Goal: Information Seeking & Learning: Learn about a topic

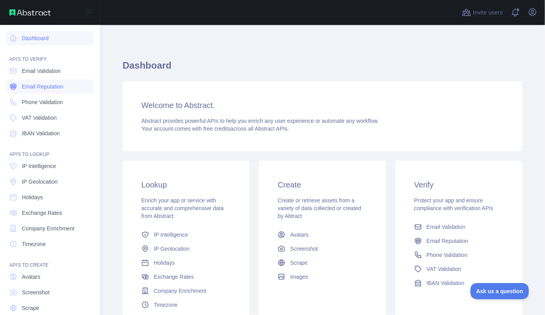
click at [38, 83] on span "Email Reputation" at bounding box center [43, 87] width 42 height 8
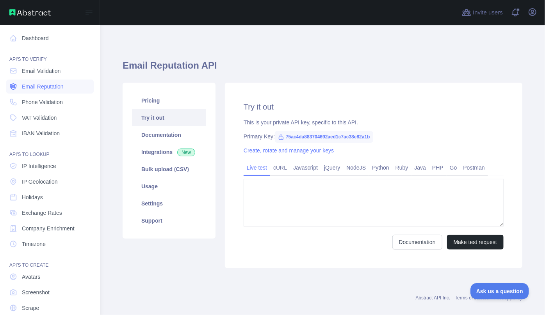
type textarea "**********"
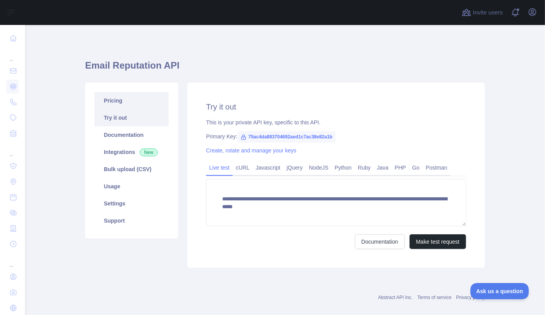
click at [123, 100] on link "Pricing" at bounding box center [131, 100] width 74 height 17
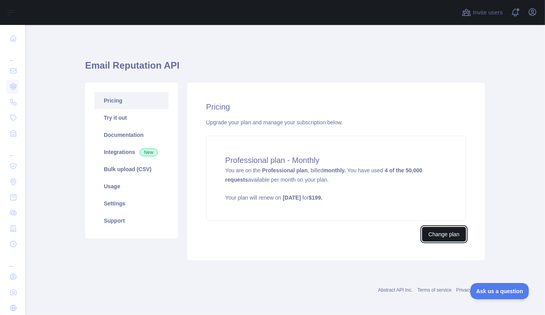
click at [441, 235] on button "Change plan" at bounding box center [444, 234] width 44 height 15
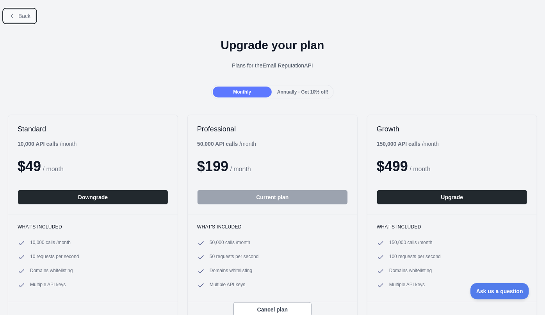
click at [21, 16] on span "Back" at bounding box center [24, 16] width 12 height 6
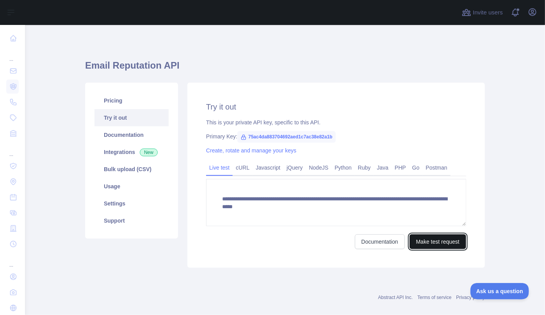
click at [428, 244] on button "Make test request" at bounding box center [437, 241] width 57 height 15
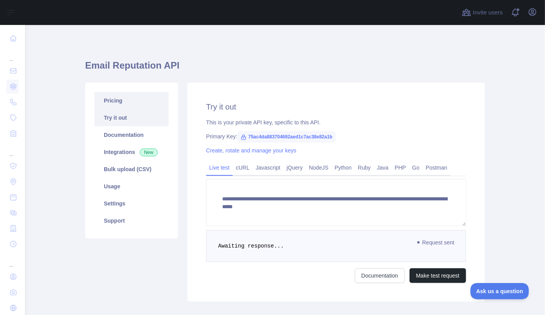
click at [113, 103] on link "Pricing" at bounding box center [131, 100] width 74 height 17
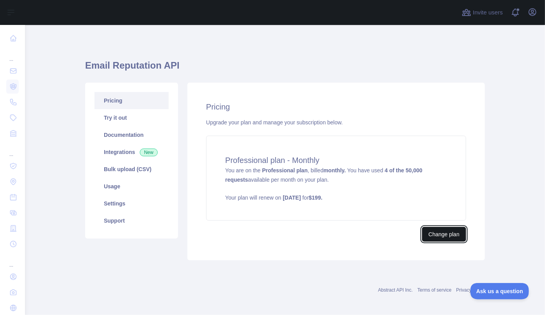
click at [438, 234] on button "Change plan" at bounding box center [444, 234] width 44 height 15
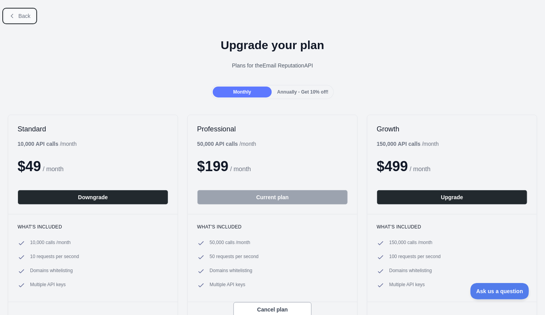
click at [16, 19] on button "Back" at bounding box center [20, 15] width 32 height 13
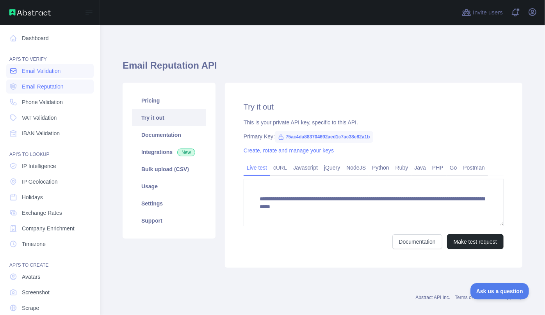
click at [26, 75] on link "Email Validation" at bounding box center [49, 71] width 87 height 14
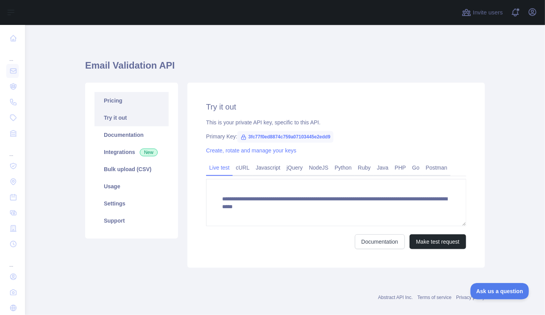
click at [119, 101] on link "Pricing" at bounding box center [131, 100] width 74 height 17
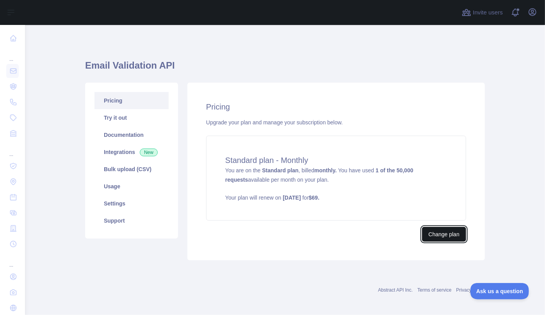
click at [451, 234] on button "Change plan" at bounding box center [444, 234] width 44 height 15
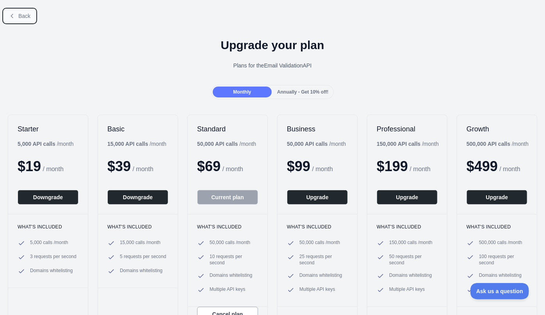
click at [15, 18] on button "Back" at bounding box center [20, 15] width 32 height 13
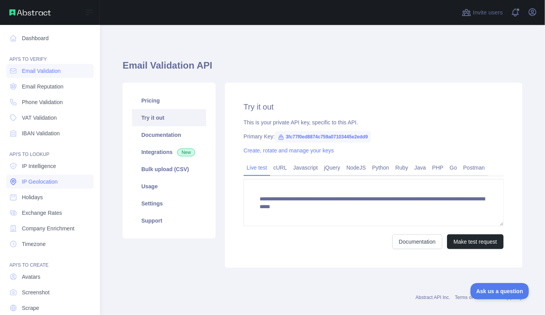
click at [44, 183] on span "IP Geolocation" at bounding box center [40, 182] width 36 height 8
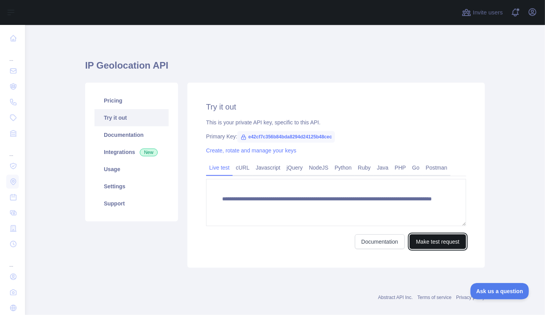
click at [440, 241] on button "Make test request" at bounding box center [437, 241] width 57 height 15
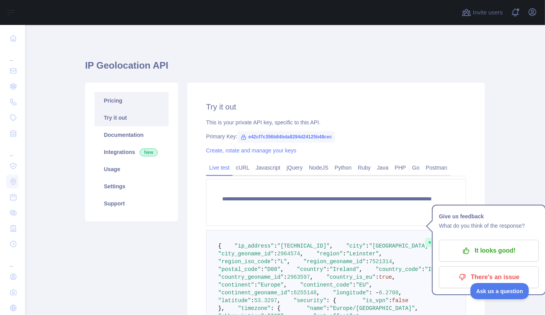
click at [113, 103] on link "Pricing" at bounding box center [131, 100] width 74 height 17
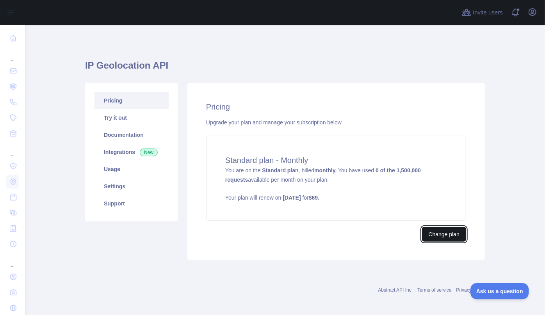
click at [440, 234] on button "Change plan" at bounding box center [444, 234] width 44 height 15
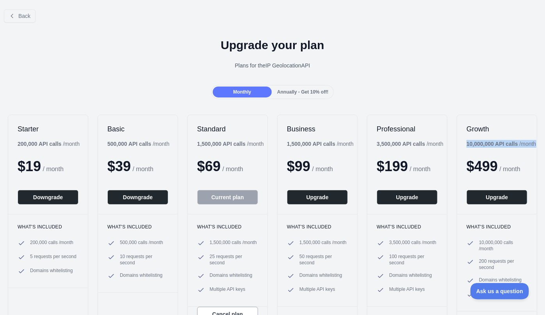
drag, startPoint x: 482, startPoint y: 151, endPoint x: 463, endPoint y: 142, distance: 20.4
click at [466, 142] on div "10,000,000 API calls / month" at bounding box center [501, 144] width 70 height 8
click at [306, 92] on span "Annually - Get 10% off!" at bounding box center [302, 91] width 51 height 5
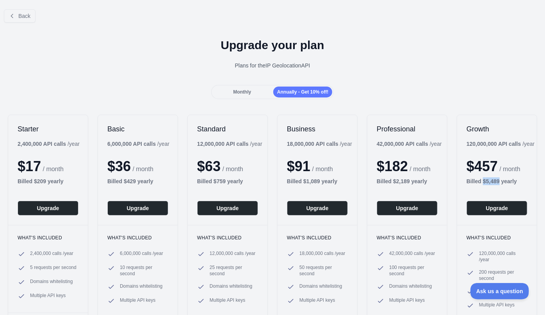
drag, startPoint x: 479, startPoint y: 183, endPoint x: 495, endPoint y: 183, distance: 16.4
click at [495, 183] on b "Billed $ 5,489 yearly" at bounding box center [491, 181] width 50 height 6
click at [14, 13] on icon at bounding box center [12, 16] width 6 height 6
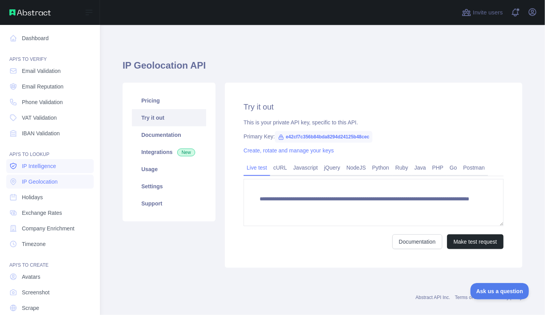
click at [48, 167] on span "IP Intelligence" at bounding box center [39, 166] width 34 height 8
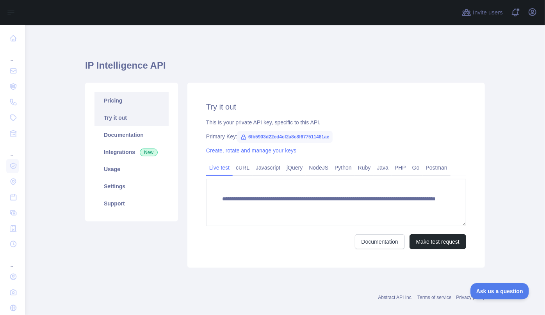
click at [121, 101] on link "Pricing" at bounding box center [131, 100] width 74 height 17
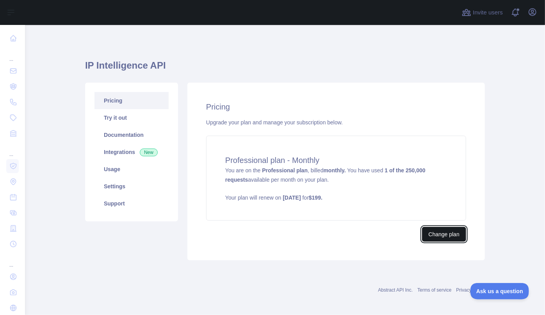
click at [441, 233] on button "Change plan" at bounding box center [444, 234] width 44 height 15
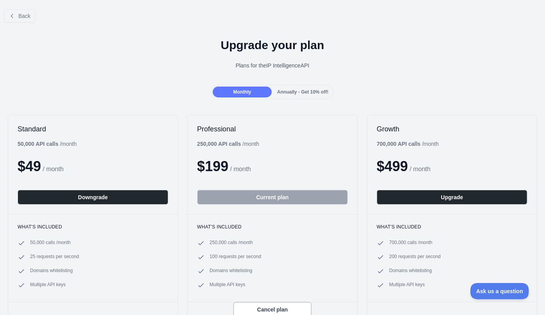
click at [300, 92] on span "Annually - Get 10% off!" at bounding box center [302, 91] width 51 height 5
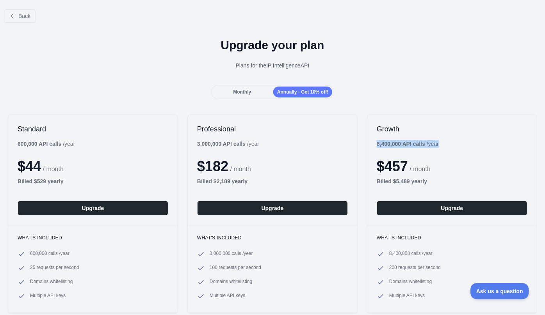
click at [374, 140] on div "Growth 8,400,000 API calls / year $ 457 / month Billed $ 5,489 yearly Upgrade" at bounding box center [451, 170] width 169 height 110
click at [23, 16] on span "Back" at bounding box center [24, 16] width 12 height 6
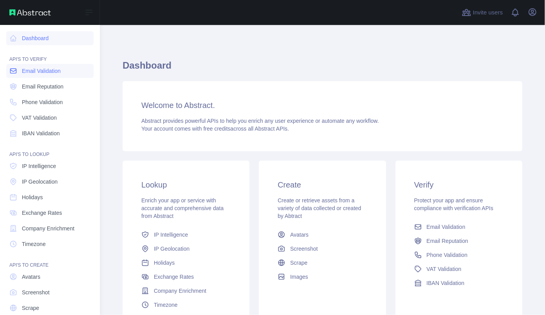
click at [32, 71] on span "Email Validation" at bounding box center [41, 71] width 39 height 8
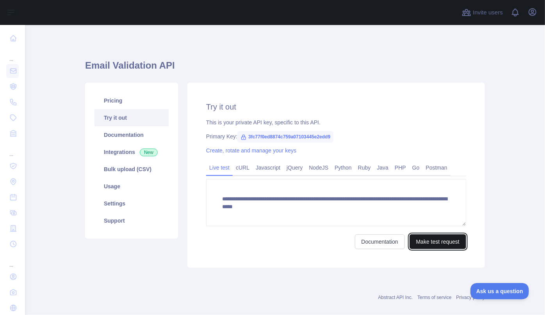
click at [438, 244] on button "Make test request" at bounding box center [437, 241] width 57 height 15
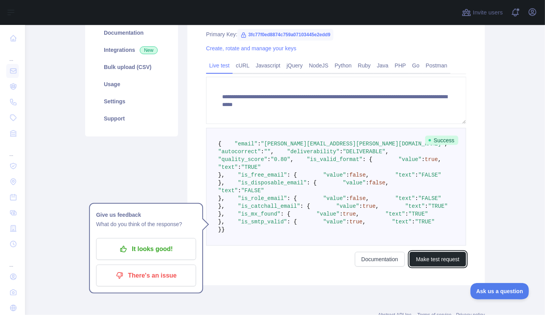
scroll to position [142, 0]
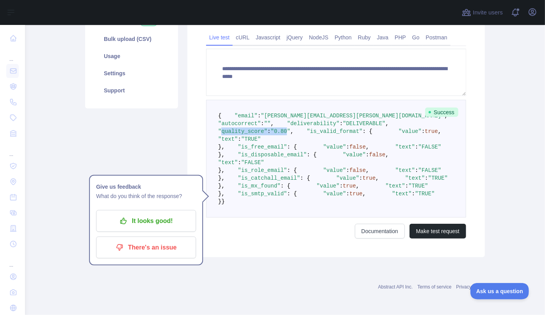
drag, startPoint x: 293, startPoint y: 135, endPoint x: 231, endPoint y: 138, distance: 61.3
click at [231, 135] on span ""quality_score" : "0.80" ," at bounding box center [310, 128] width 184 height 14
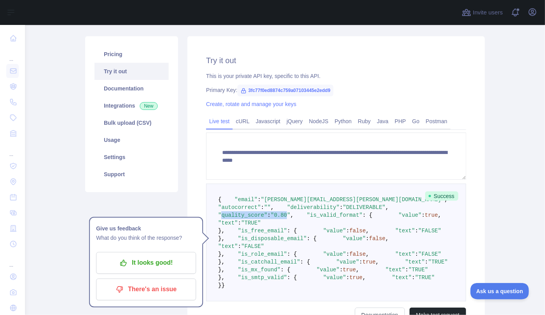
scroll to position [35, 0]
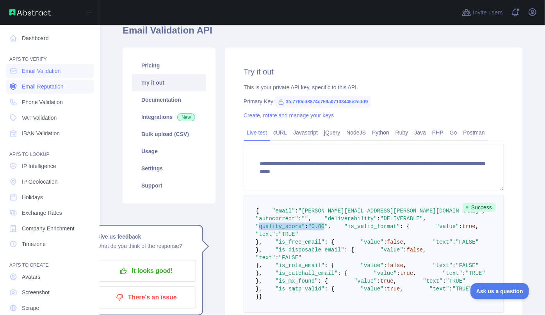
click at [30, 86] on span "Email Reputation" at bounding box center [43, 87] width 42 height 8
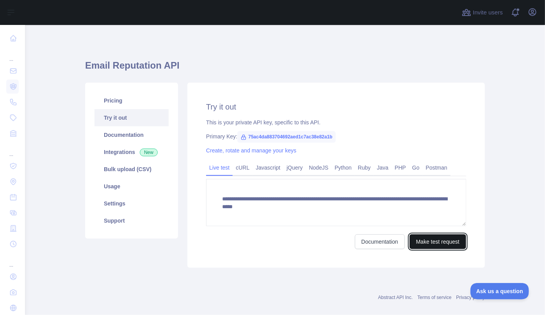
click at [445, 240] on button "Make test request" at bounding box center [437, 241] width 57 height 15
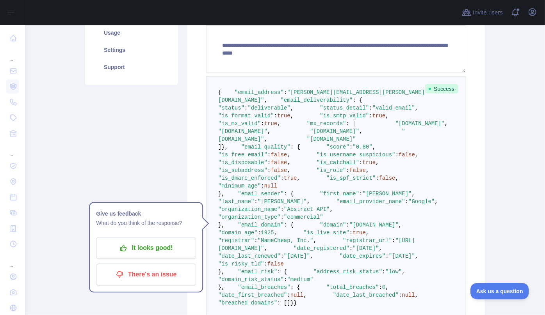
scroll to position [177, 0]
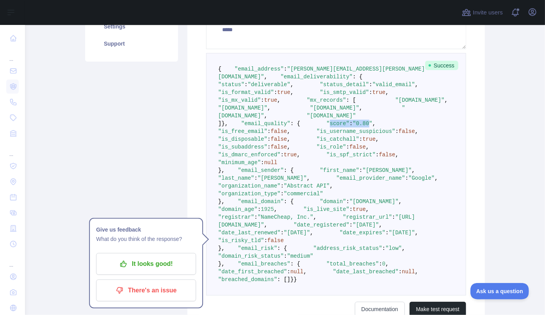
click at [300, 127] on span ""score" : "0.80" ," at bounding box center [337, 124] width 75 height 6
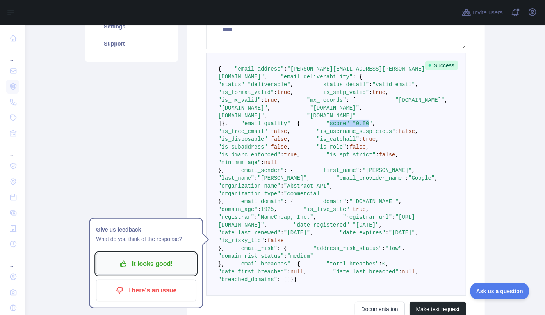
click at [138, 266] on p "It looks good!" at bounding box center [146, 263] width 88 height 13
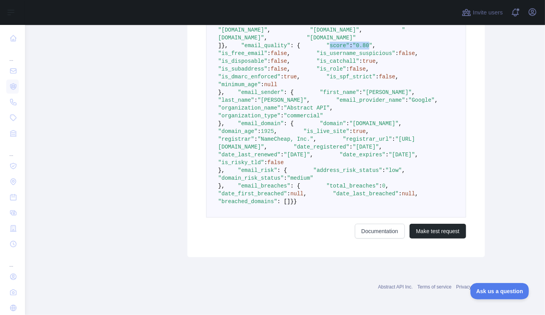
scroll to position [213, 0]
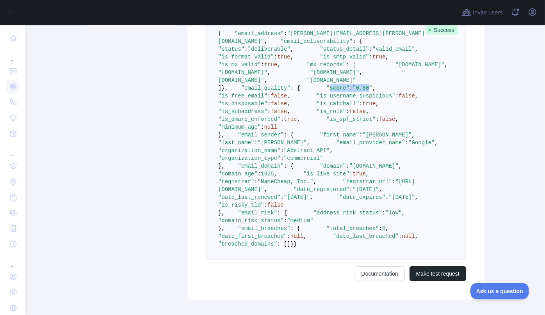
click at [353, 91] on span ""0.80"" at bounding box center [363, 88] width 20 height 6
drag, startPoint x: 286, startPoint y: 166, endPoint x: 215, endPoint y: 158, distance: 71.8
click at [222, 158] on code "{ "email_address" : "john.fennessy@abstractapi.com" , "email_deliverability" : …" at bounding box center [352, 138] width 269 height 217
click at [241, 91] on span ""email_quality"" at bounding box center [265, 88] width 49 height 6
drag, startPoint x: 286, startPoint y: 166, endPoint x: 202, endPoint y: 160, distance: 83.4
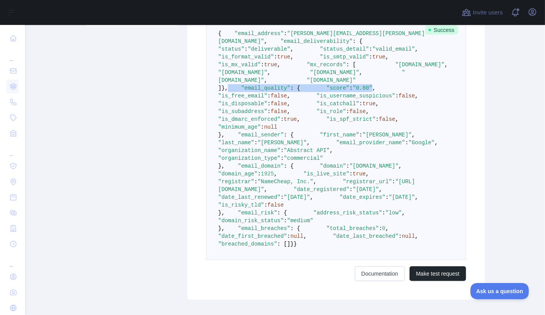
click at [195, 157] on div "**********" at bounding box center [335, 85] width 297 height 430
click at [353, 91] on span ""0.80"" at bounding box center [363, 88] width 20 height 6
drag, startPoint x: 284, startPoint y: 166, endPoint x: 282, endPoint y: 147, distance: 19.7
click at [189, 156] on div "**********" at bounding box center [335, 85] width 297 height 430
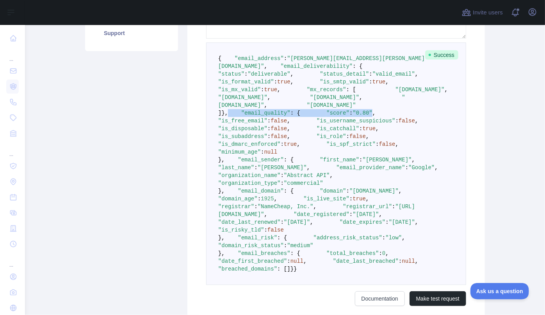
scroll to position [177, 0]
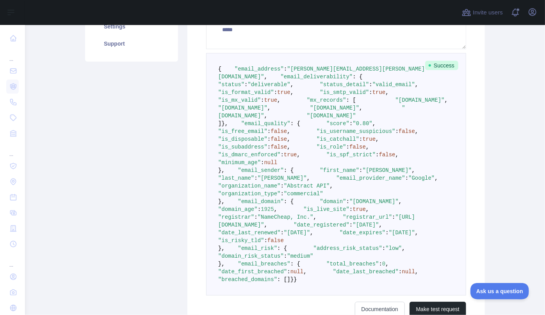
click at [311, 201] on pre "{ "email_address" : "john.fennessy@abstractapi.com" , "email_deliverability" : …" at bounding box center [336, 174] width 260 height 243
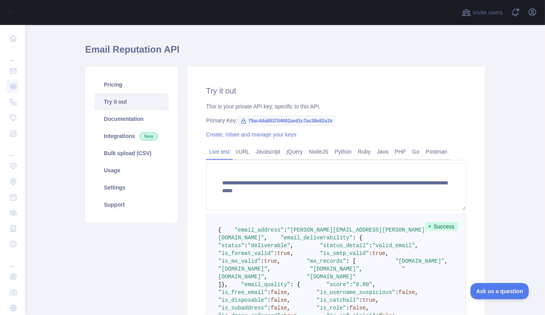
scroll to position [0, 0]
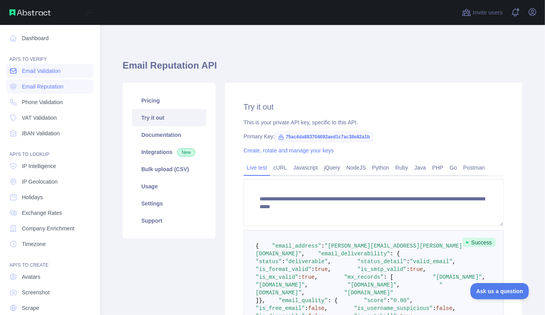
click at [14, 71] on icon at bounding box center [14, 71] width 6 height 5
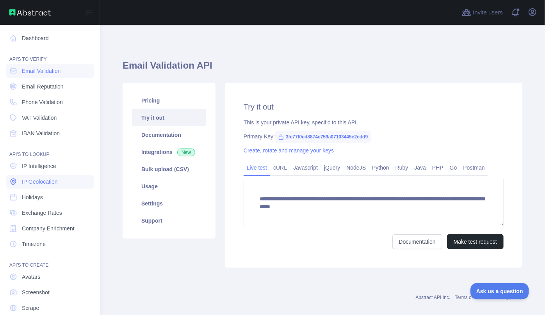
click at [47, 183] on span "IP Geolocation" at bounding box center [40, 182] width 36 height 8
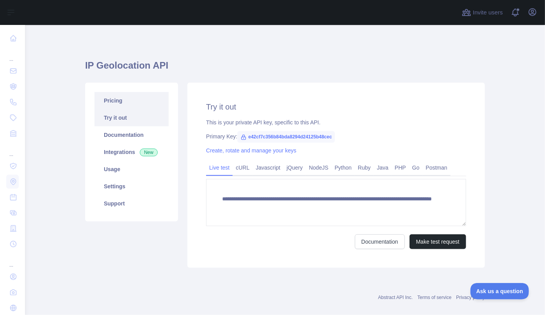
click at [113, 100] on link "Pricing" at bounding box center [131, 100] width 74 height 17
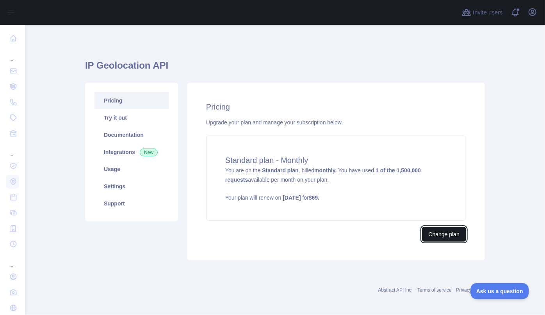
click at [422, 235] on button "Change plan" at bounding box center [444, 234] width 44 height 15
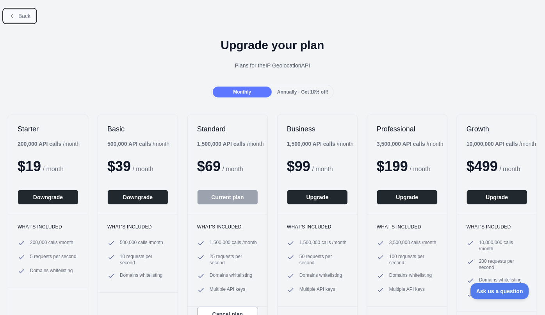
click at [25, 18] on span "Back" at bounding box center [24, 16] width 12 height 6
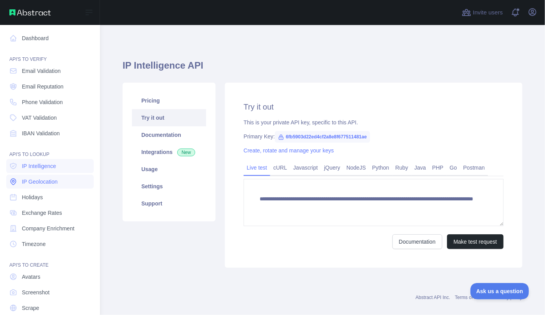
click at [44, 179] on span "IP Geolocation" at bounding box center [40, 182] width 36 height 8
click at [31, 166] on span "IP Intelligence" at bounding box center [39, 166] width 34 height 8
click at [52, 168] on span "IP Intelligence" at bounding box center [39, 166] width 34 height 8
click at [39, 180] on span "IP Geolocation" at bounding box center [40, 182] width 36 height 8
click at [46, 172] on link "IP Intelligence" at bounding box center [49, 166] width 87 height 14
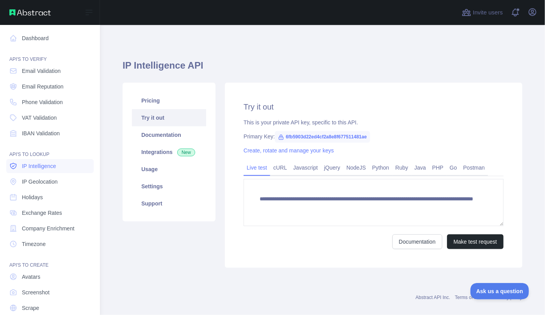
click at [40, 167] on span "IP Intelligence" at bounding box center [39, 166] width 34 height 8
click at [44, 169] on span "IP Intelligence" at bounding box center [39, 166] width 34 height 8
click at [30, 167] on span "IP Intelligence" at bounding box center [39, 166] width 34 height 8
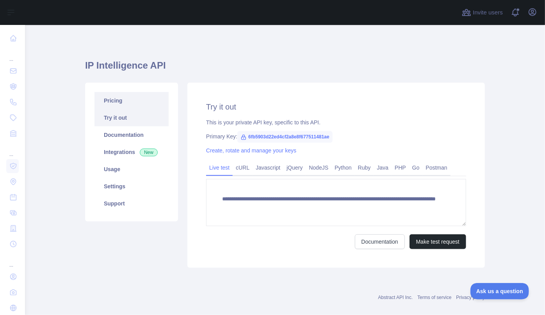
click at [119, 101] on link "Pricing" at bounding box center [131, 100] width 74 height 17
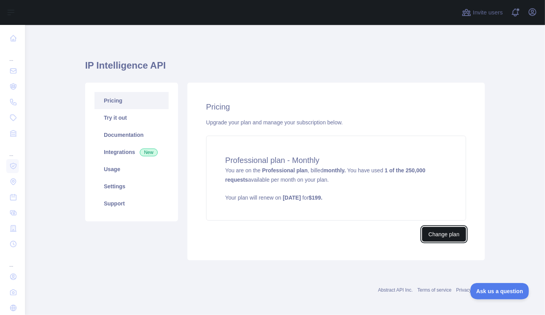
click at [422, 237] on button "Change plan" at bounding box center [444, 234] width 44 height 15
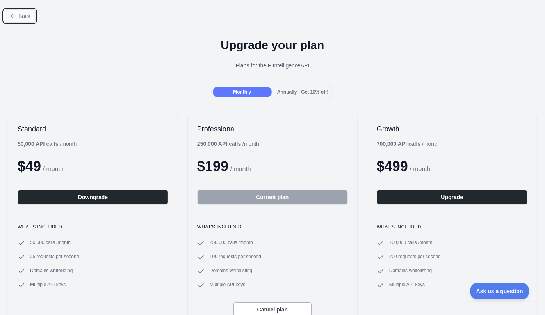
click at [25, 18] on span "Back" at bounding box center [24, 16] width 12 height 6
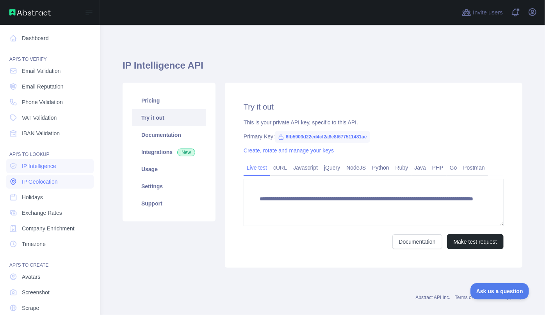
click at [30, 179] on span "IP Geolocation" at bounding box center [40, 182] width 36 height 8
click at [43, 170] on link "IP Intelligence" at bounding box center [49, 166] width 87 height 14
click at [39, 179] on span "IP Geolocation" at bounding box center [40, 182] width 36 height 8
click at [40, 170] on link "IP Intelligence" at bounding box center [49, 166] width 87 height 14
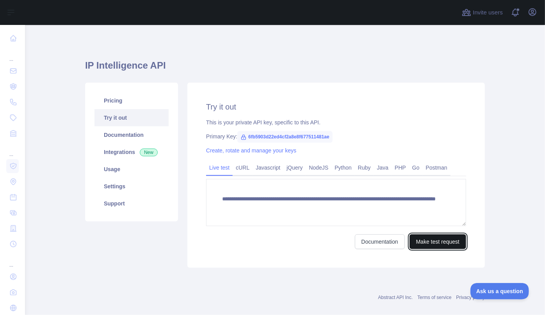
click at [440, 241] on button "Make test request" at bounding box center [437, 241] width 57 height 15
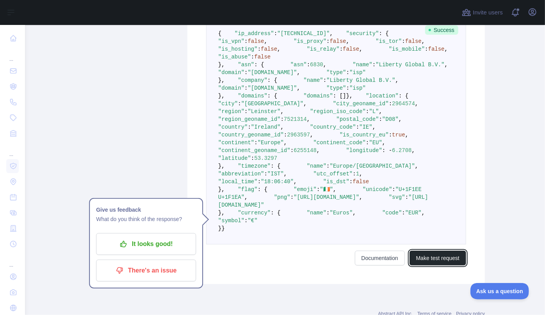
scroll to position [284, 0]
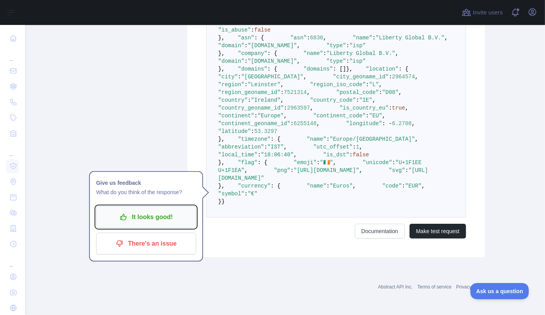
click at [149, 211] on p "It looks good!" at bounding box center [146, 217] width 88 height 13
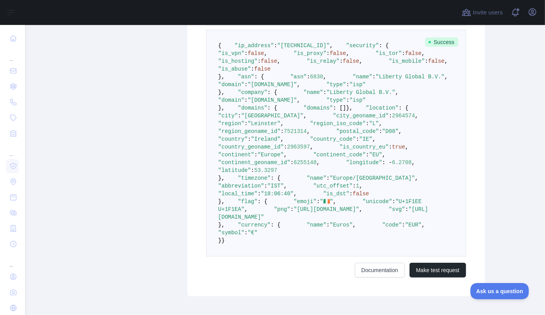
scroll to position [106, 0]
